Goal: Feedback & Contribution: Contribute content

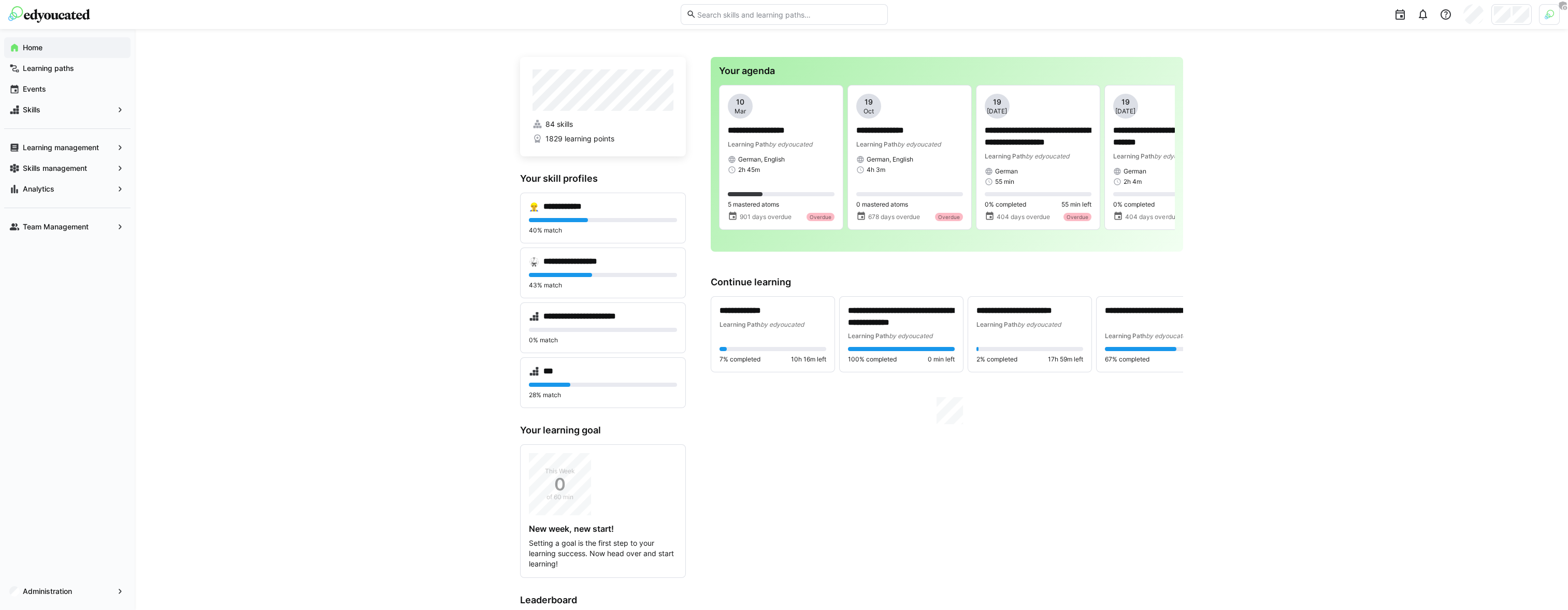
click at [1516, 24] on div at bounding box center [1511, 15] width 40 height 21
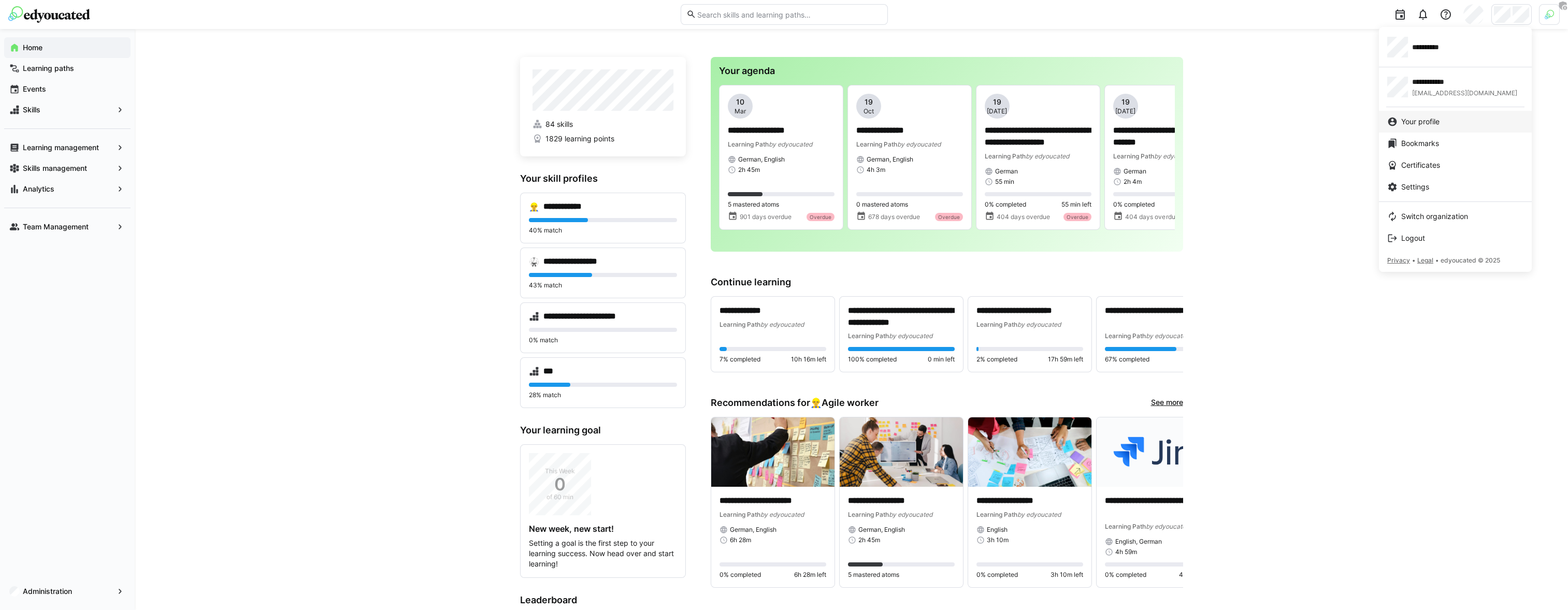
click at [1418, 125] on span "Your profile" at bounding box center [1420, 121] width 38 height 10
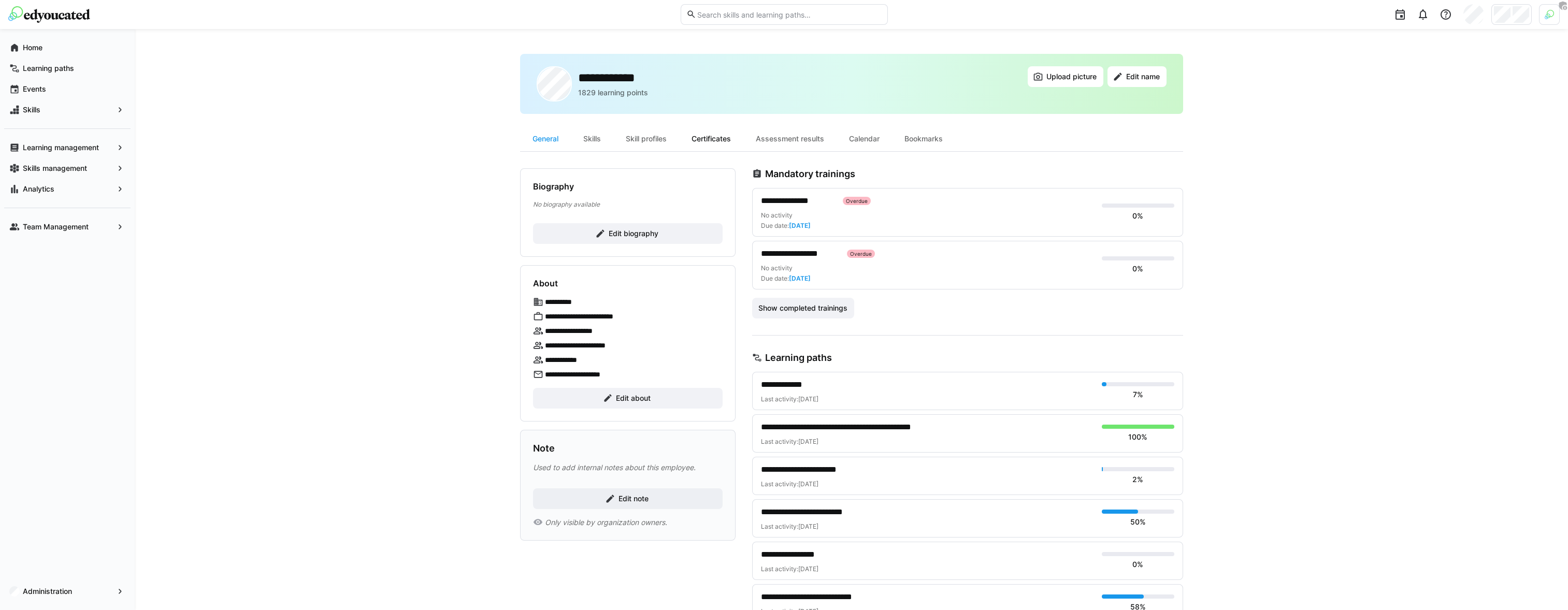
click at [699, 142] on div "Certificates" at bounding box center [712, 139] width 65 height 25
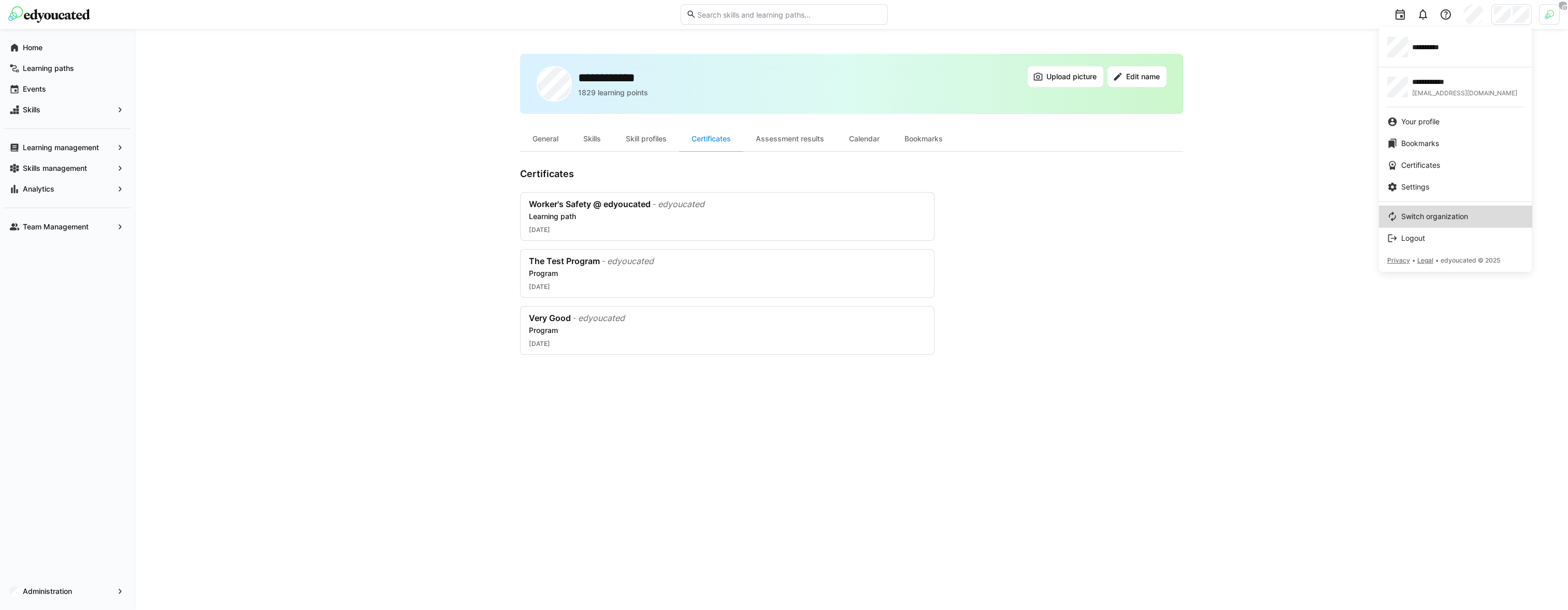
click at [1438, 206] on link "Switch organization" at bounding box center [1455, 217] width 153 height 22
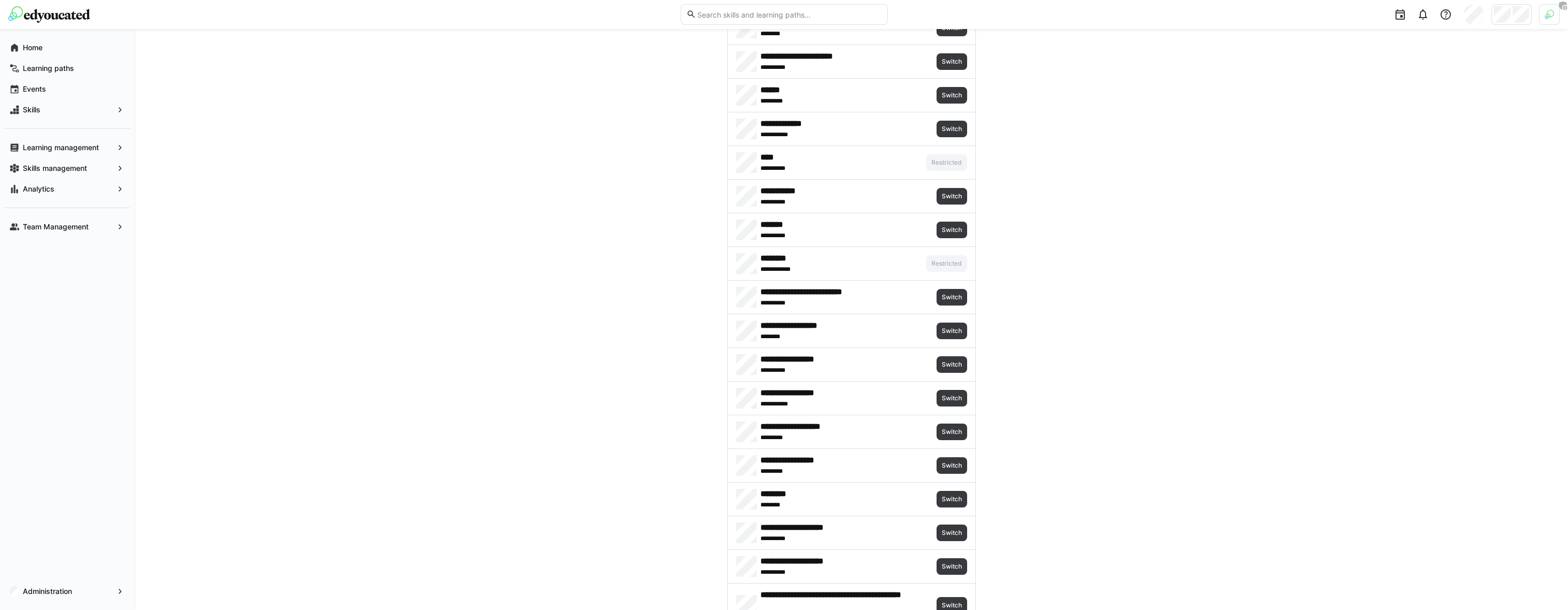
scroll to position [647, 0]
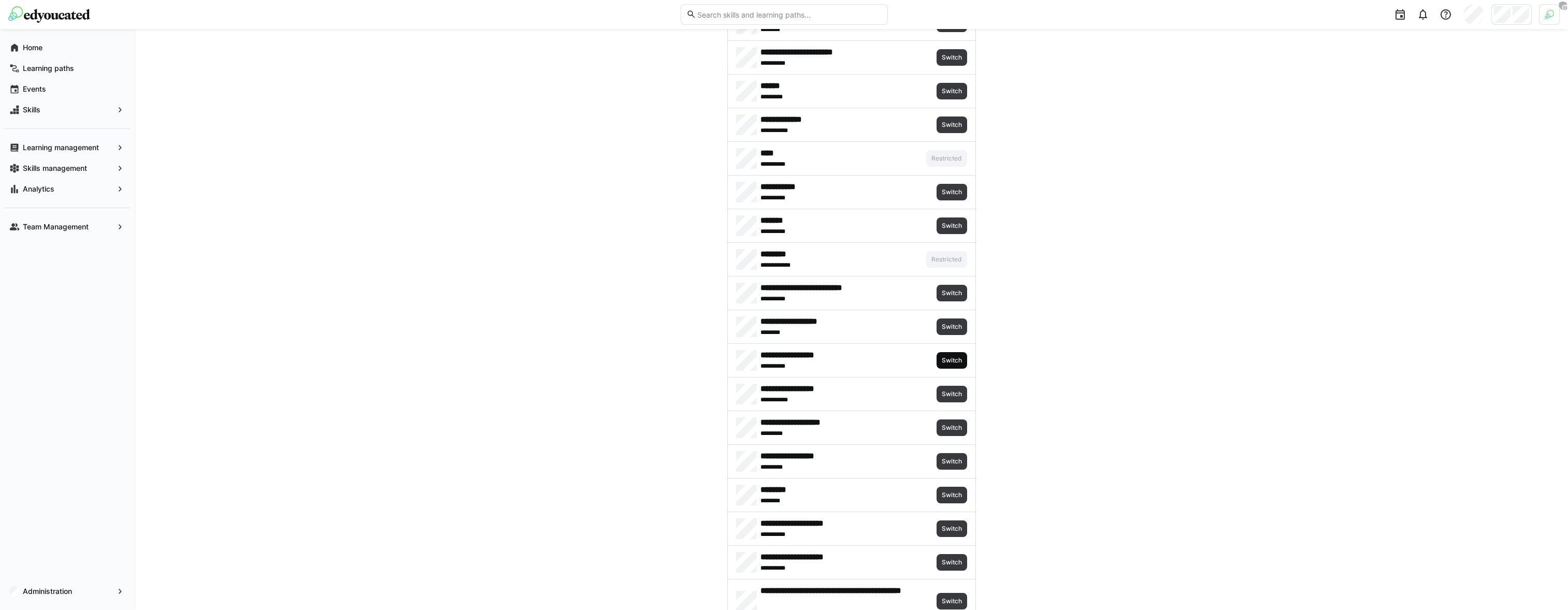
click at [943, 356] on span "Switch" at bounding box center [951, 360] width 23 height 9
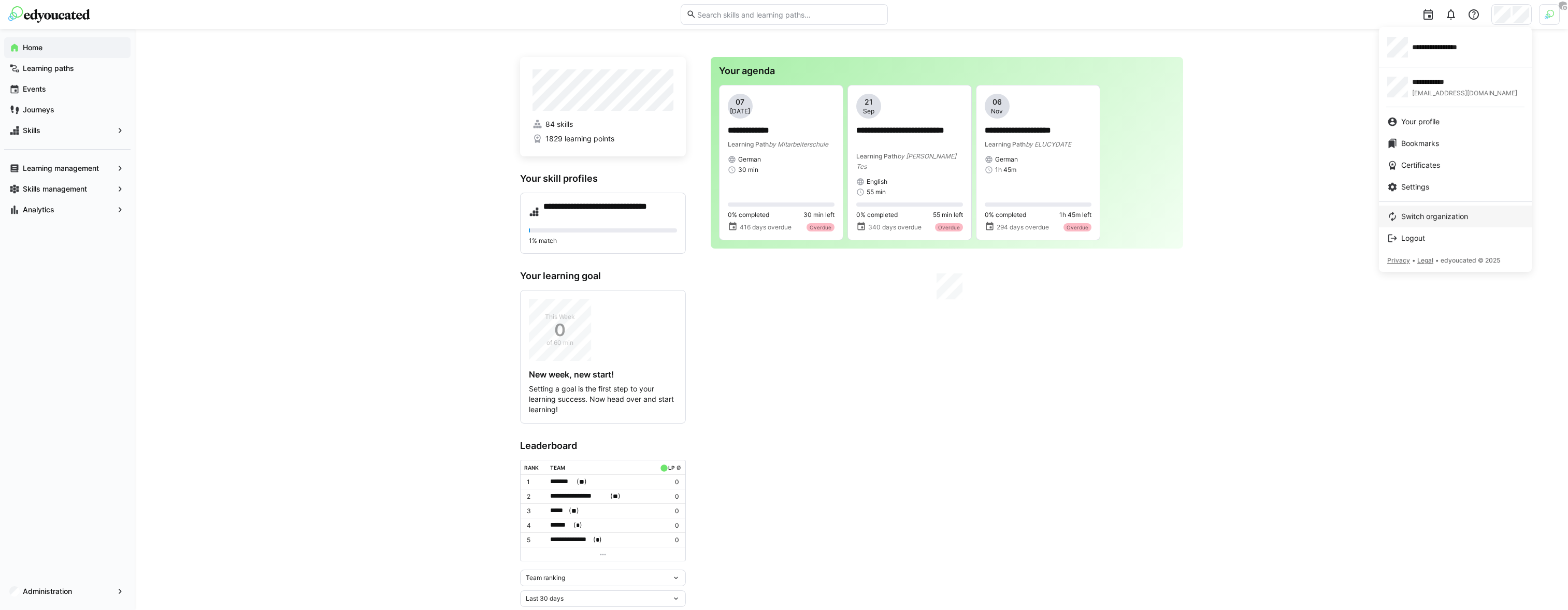
click at [1403, 219] on span "Switch organization" at bounding box center [1435, 216] width 67 height 10
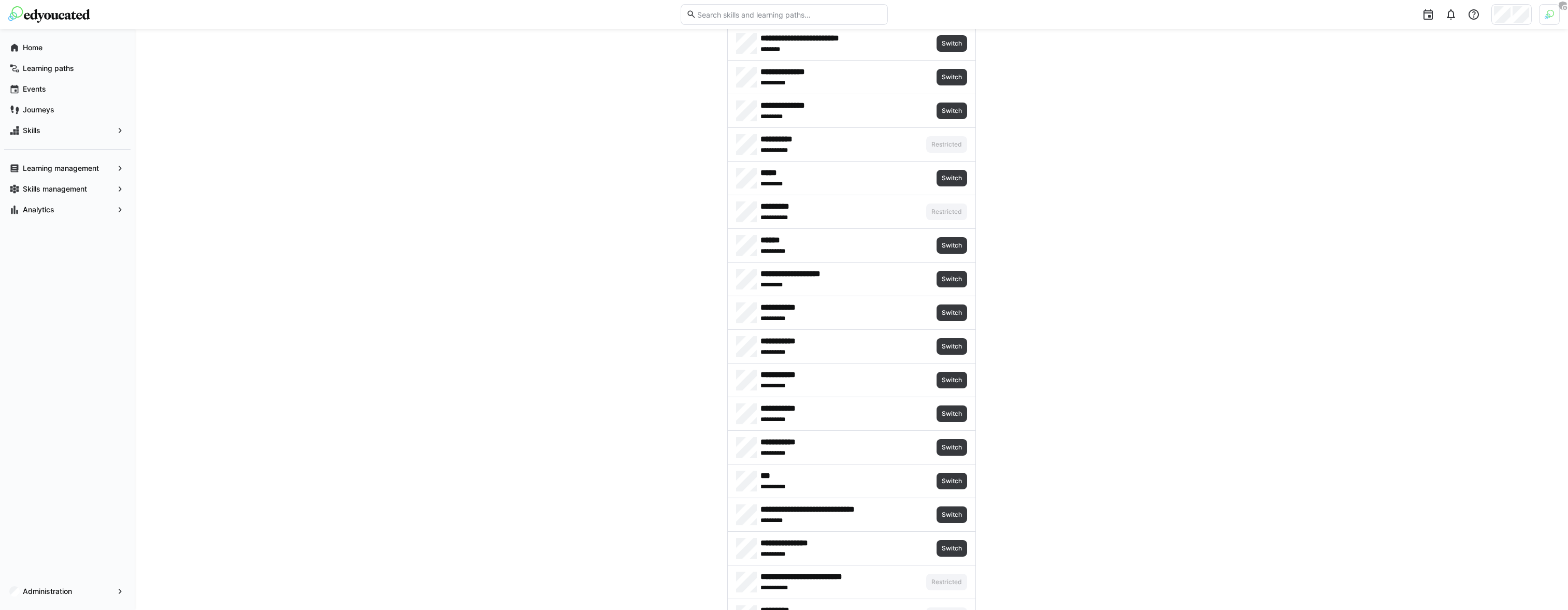
scroll to position [1939, 0]
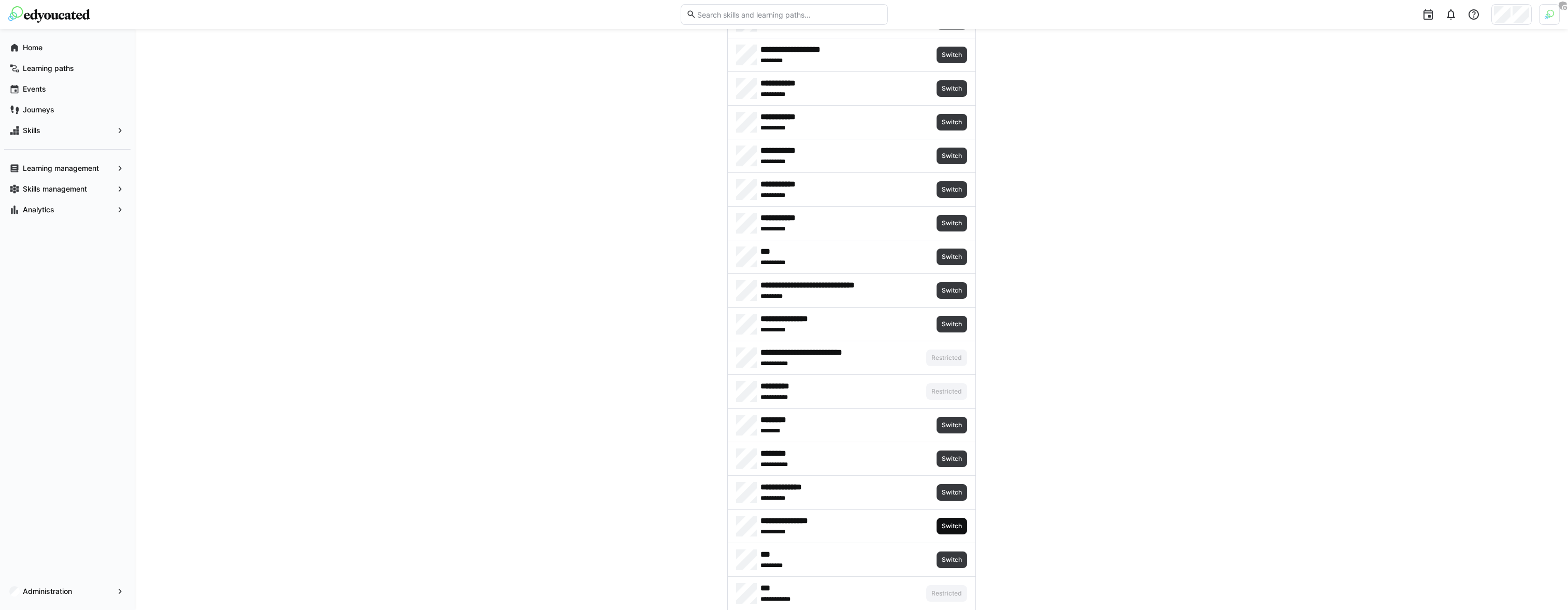
click at [954, 523] on span "Switch" at bounding box center [951, 527] width 23 height 9
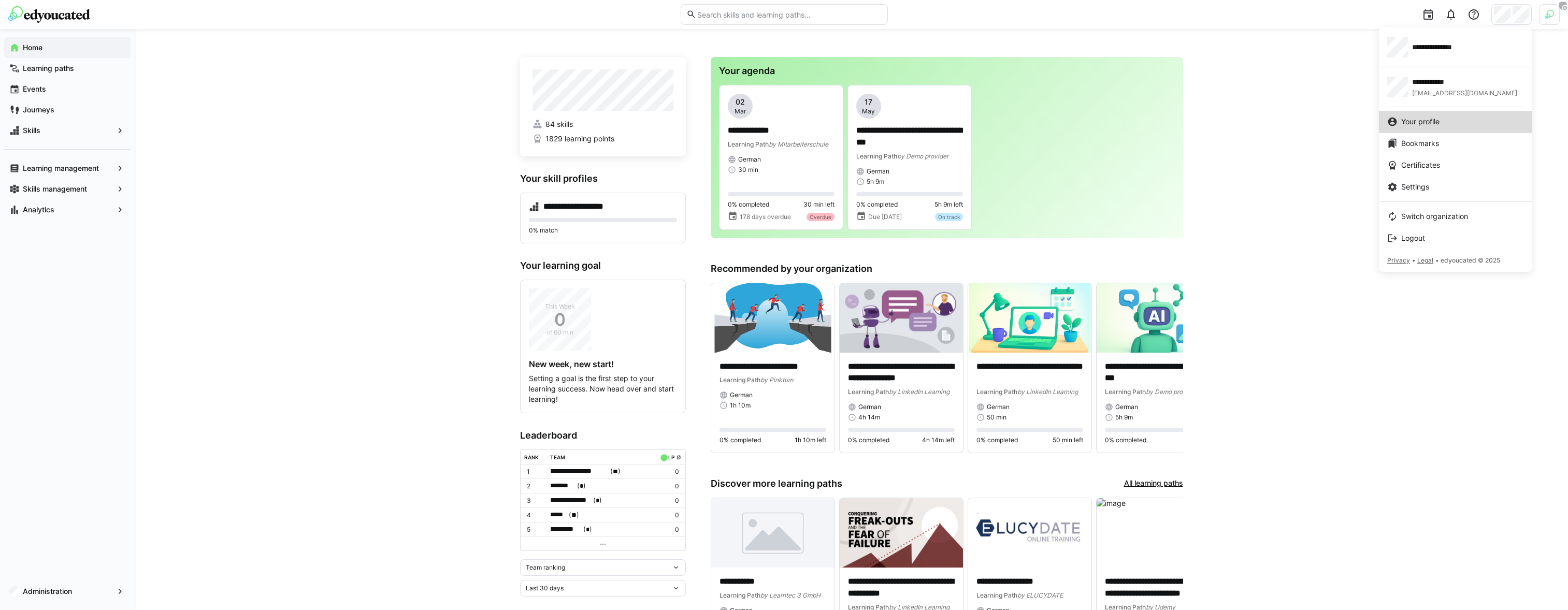
click at [1440, 119] on span "Your profile" at bounding box center [1420, 121] width 38 height 10
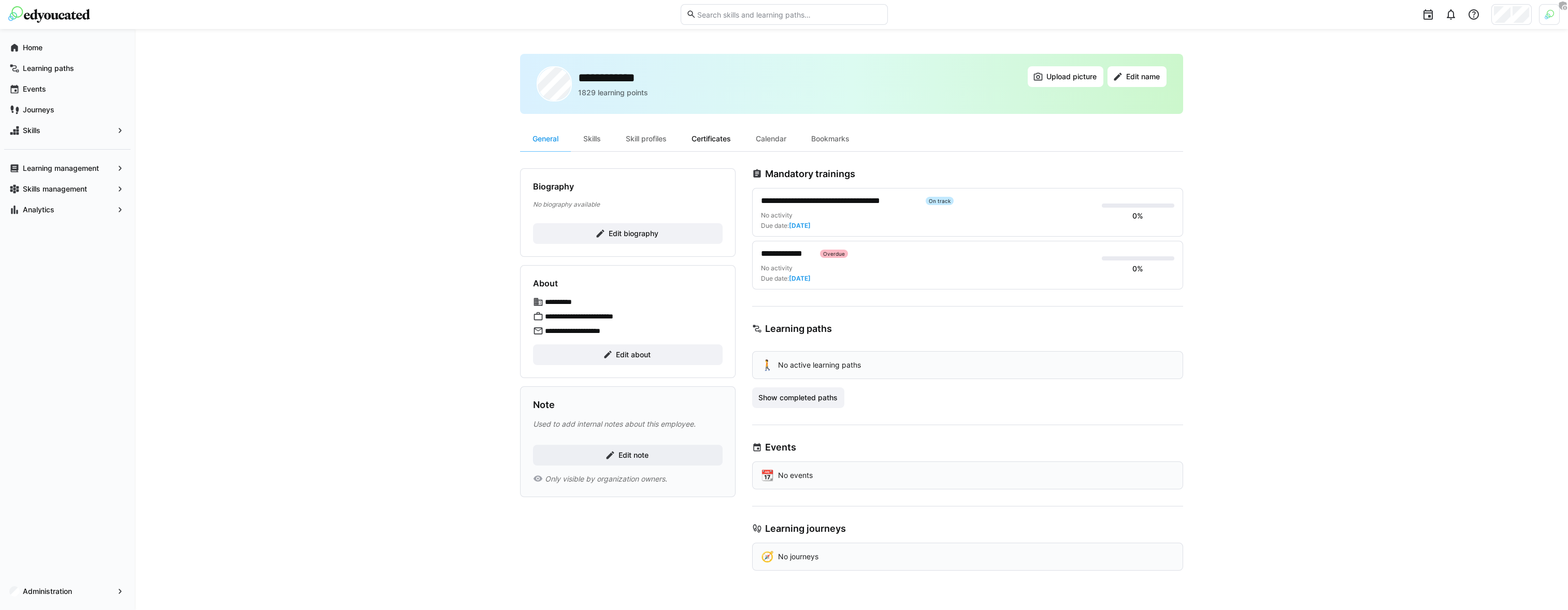
click at [707, 134] on div "Certificates" at bounding box center [712, 139] width 65 height 25
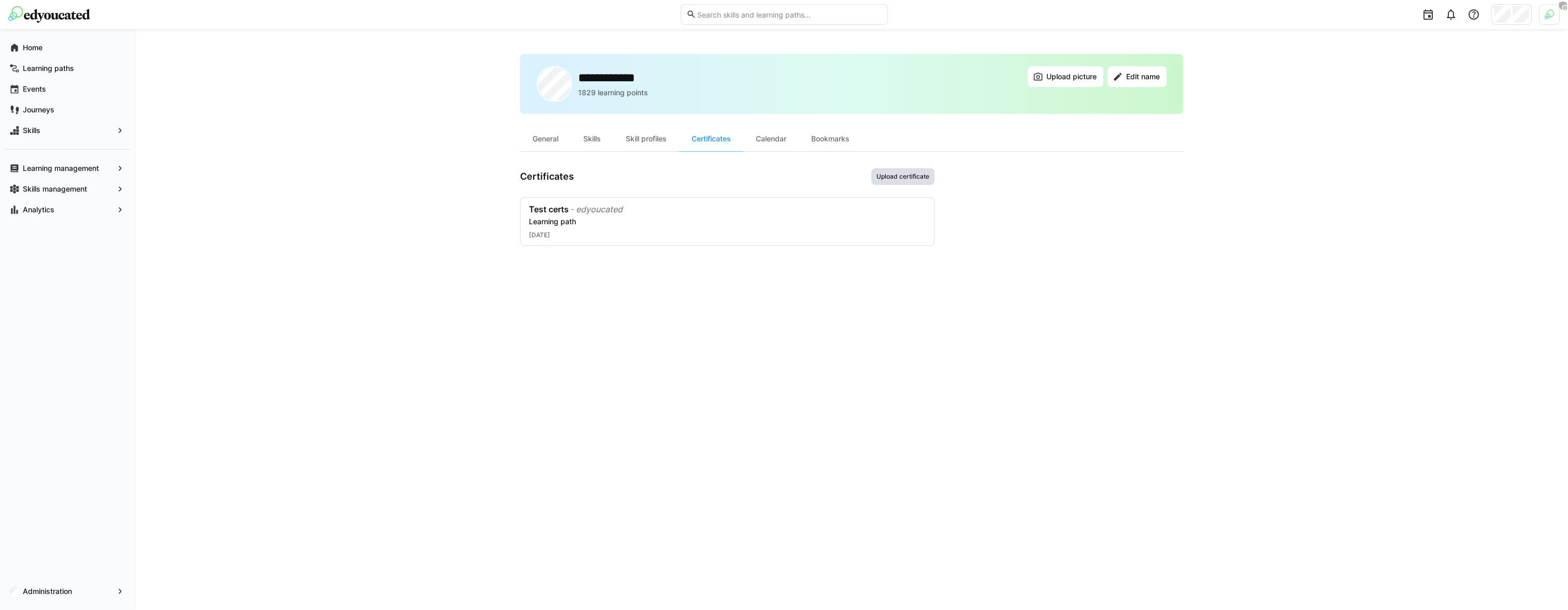
click at [931, 169] on span "Upload certificate" at bounding box center [903, 177] width 63 height 16
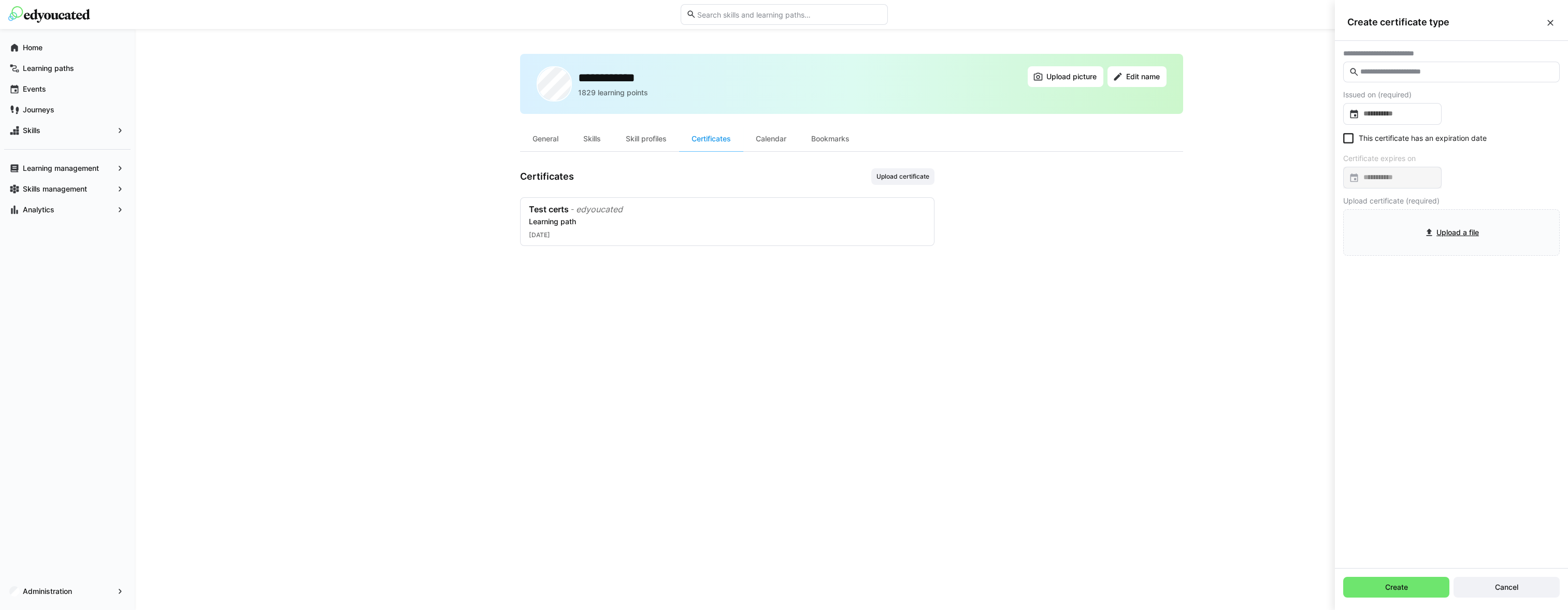
click at [1398, 74] on input "text" at bounding box center [1457, 72] width 195 height 9
type input "*"
click at [1392, 103] on div "****" at bounding box center [1451, 99] width 200 height 10
click at [1389, 113] on div "**********" at bounding box center [1451, 165] width 233 height 248
click at [1395, 130] on div at bounding box center [1393, 139] width 99 height 22
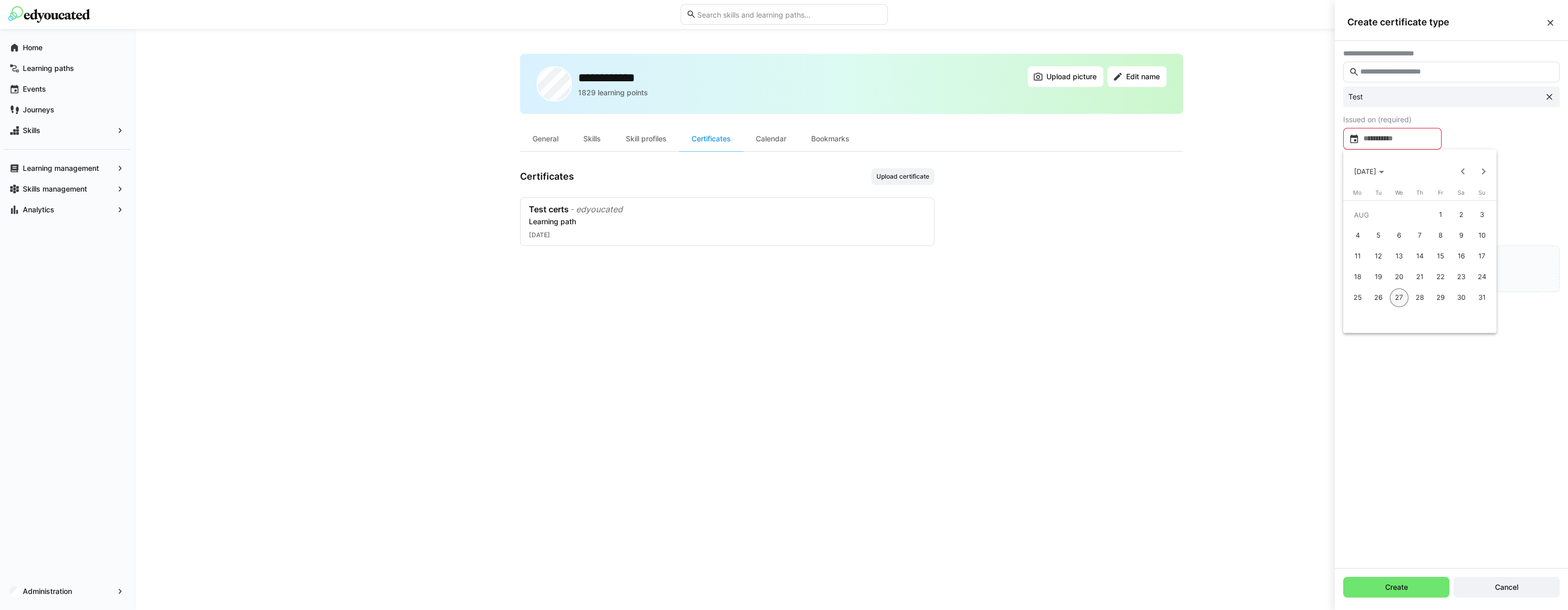
click at [1404, 278] on span "20" at bounding box center [1399, 277] width 19 height 19
type input "**********"
click at [1387, 166] on eds-checkbox "This certificate has an expiration date" at bounding box center [1415, 163] width 144 height 10
click at [1390, 251] on input "file" at bounding box center [1452, 258] width 215 height 46
click at [1406, 591] on span "Create" at bounding box center [1396, 587] width 26 height 10
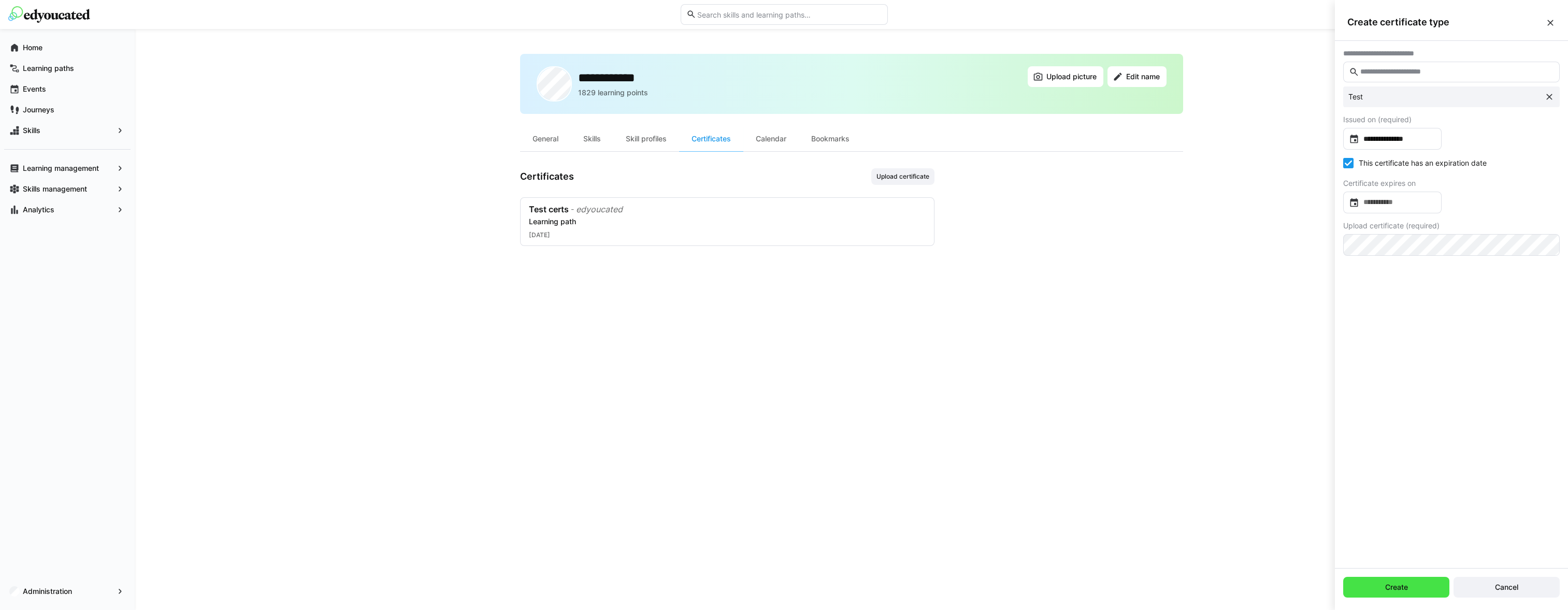
click at [1440, 584] on span "Create" at bounding box center [1396, 587] width 106 height 21
click at [1439, 584] on span "Create" at bounding box center [1396, 587] width 106 height 21
click at [1438, 583] on span "Create" at bounding box center [1396, 587] width 106 height 21
click at [1437, 583] on span "Create" at bounding box center [1396, 587] width 106 height 21
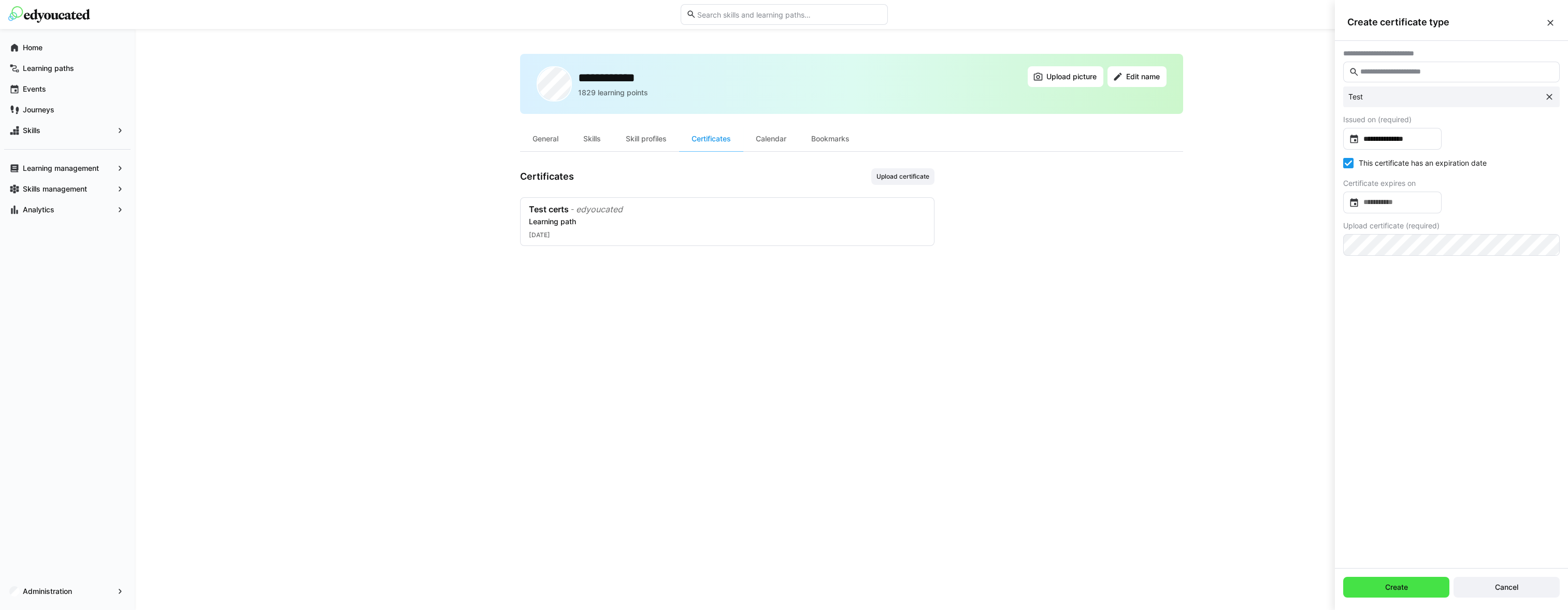
click at [1436, 583] on span "Create" at bounding box center [1396, 587] width 106 height 21
click at [1433, 583] on span "Create" at bounding box center [1396, 587] width 106 height 21
click at [693, 279] on div "**********" at bounding box center [851, 320] width 663 height 531
click at [1549, 24] on eds-icon at bounding box center [1550, 23] width 10 height 10
